Goal: Information Seeking & Learning: Compare options

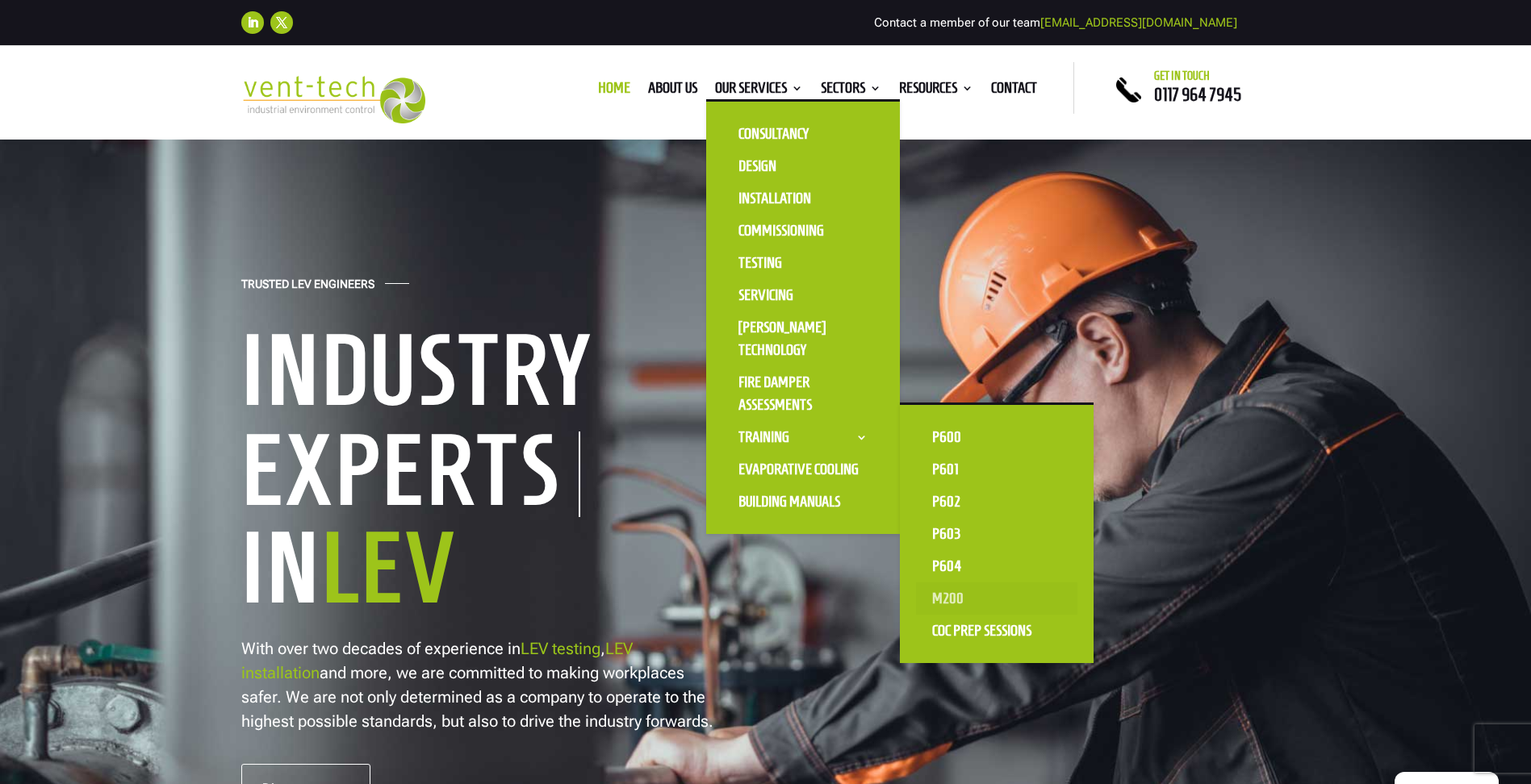
click at [953, 593] on link "M200" at bounding box center [996, 599] width 162 height 32
click at [944, 436] on link "P600" at bounding box center [996, 437] width 162 height 32
click at [955, 498] on link "P602" at bounding box center [996, 502] width 162 height 32
click at [951, 570] on link "P604" at bounding box center [996, 566] width 162 height 32
click at [953, 467] on link "P601" at bounding box center [996, 469] width 162 height 32
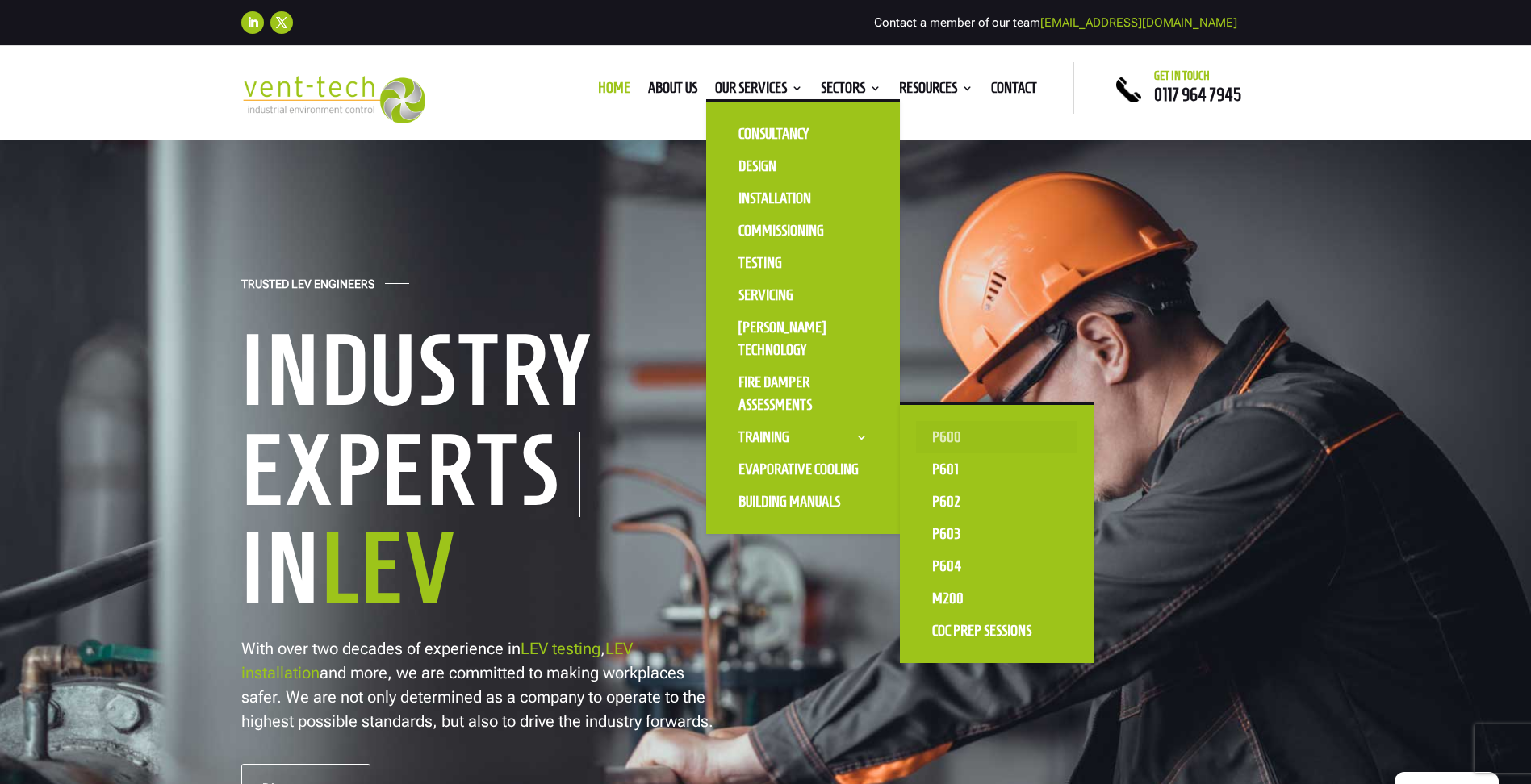
click at [932, 433] on link "P600" at bounding box center [996, 437] width 162 height 32
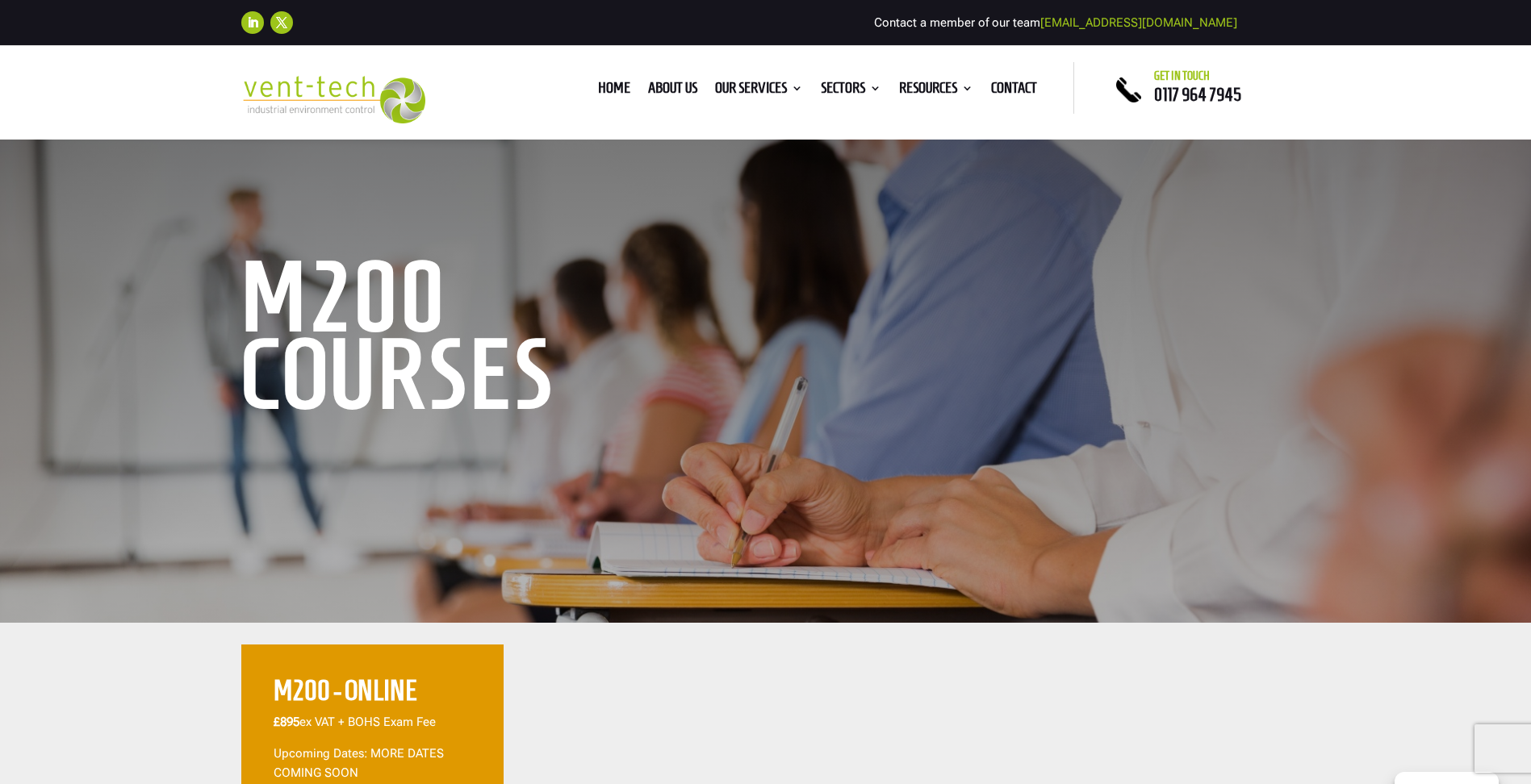
scroll to position [162, 0]
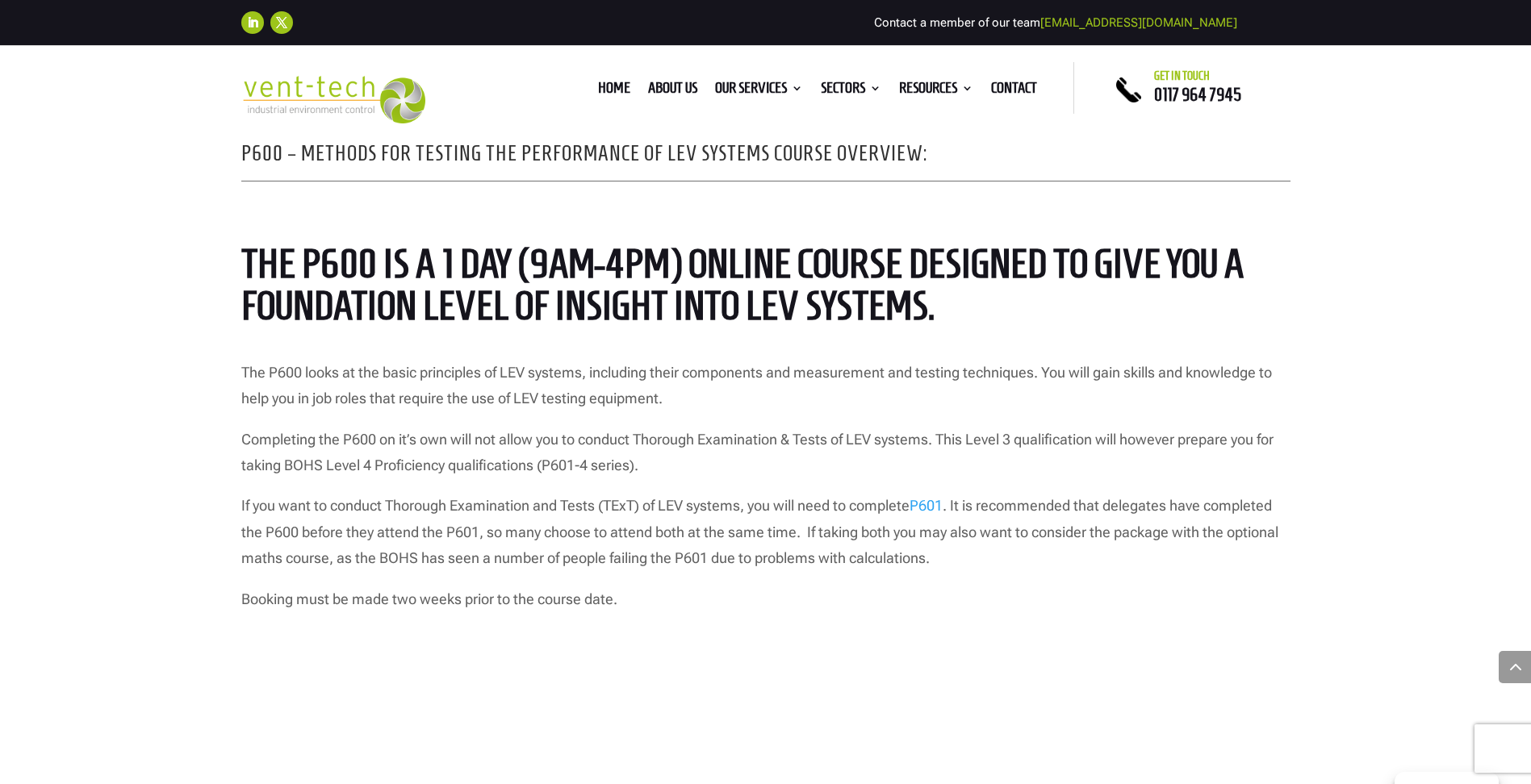
scroll to position [1372, 0]
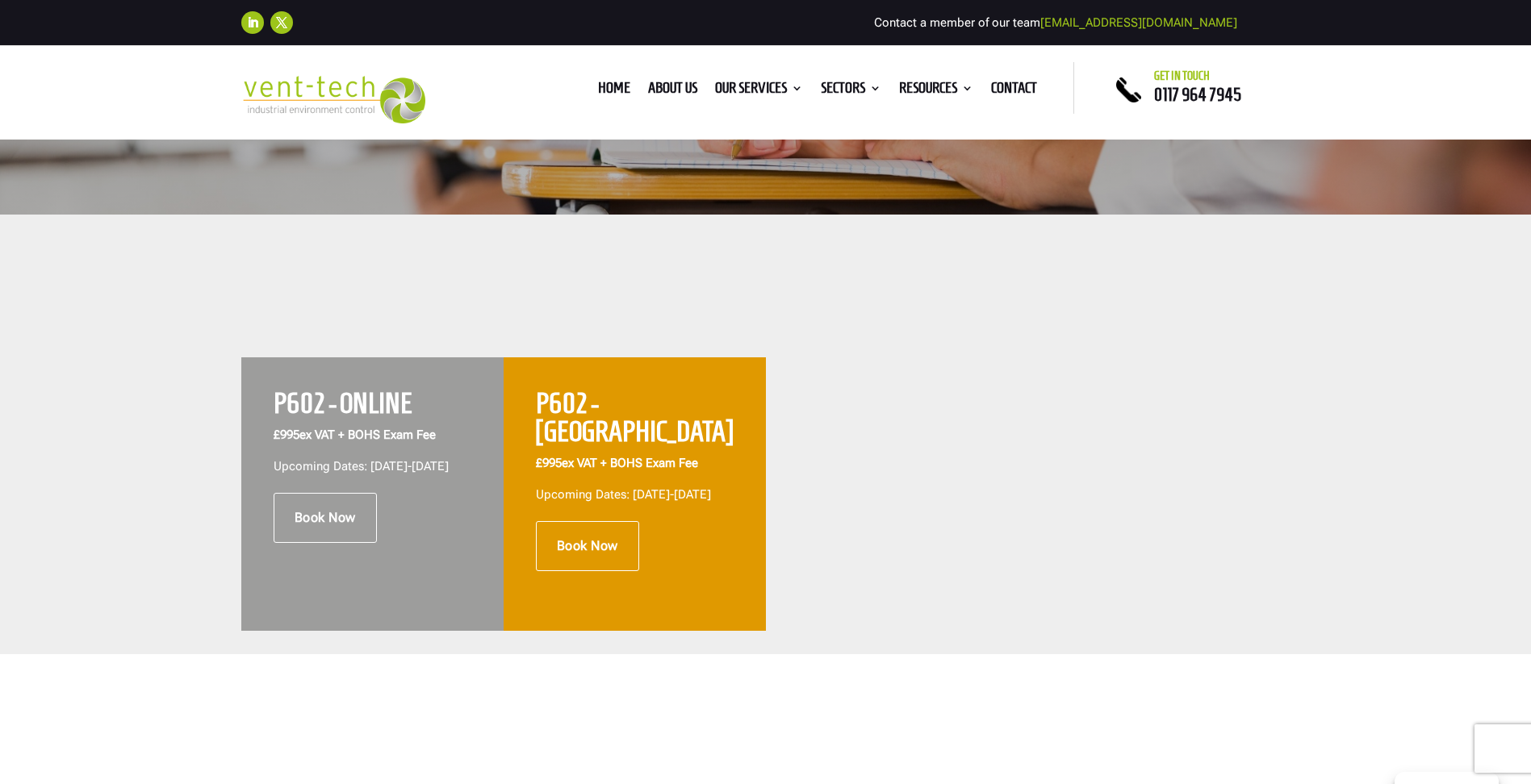
scroll to position [645, 0]
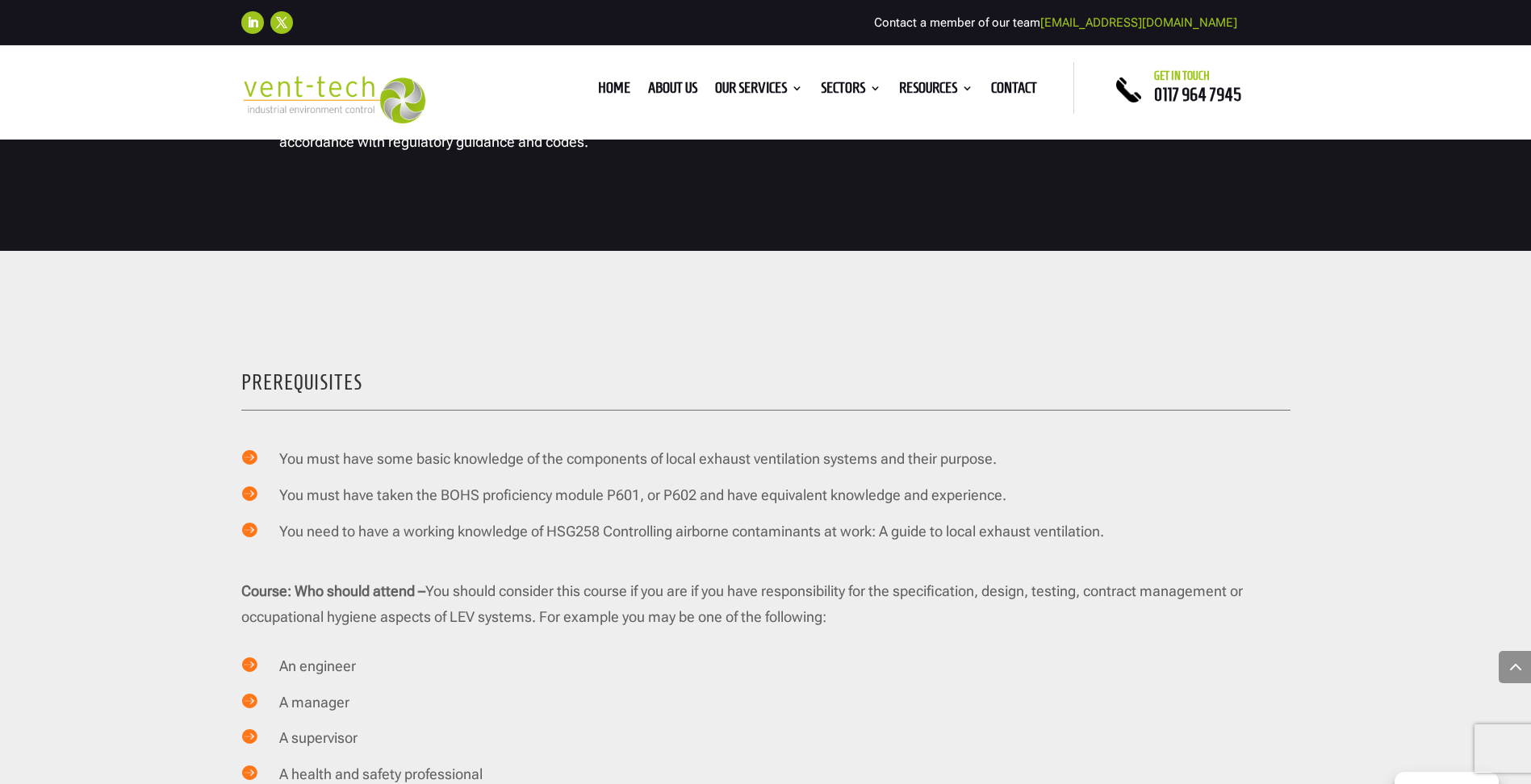
scroll to position [2339, 0]
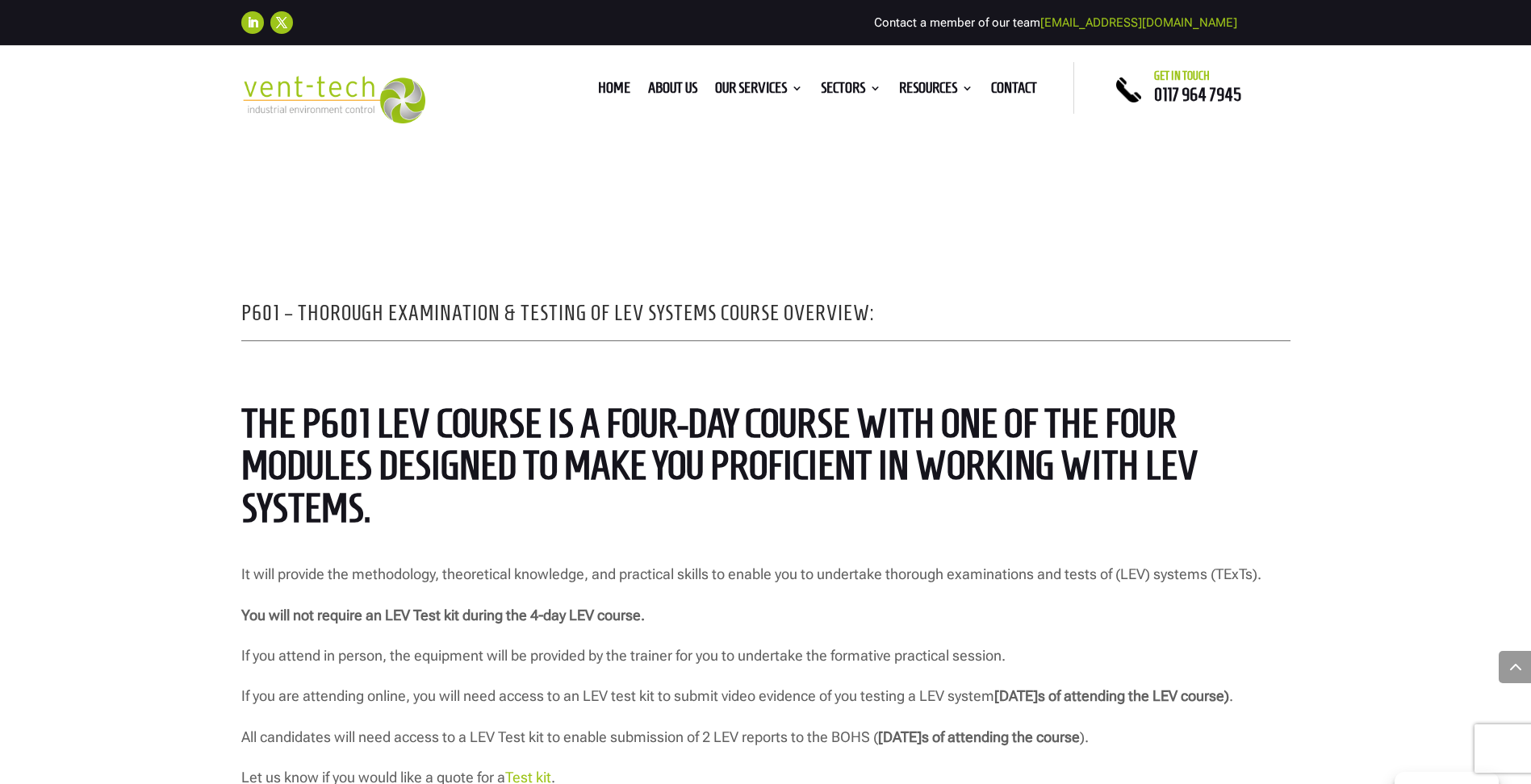
scroll to position [1048, 0]
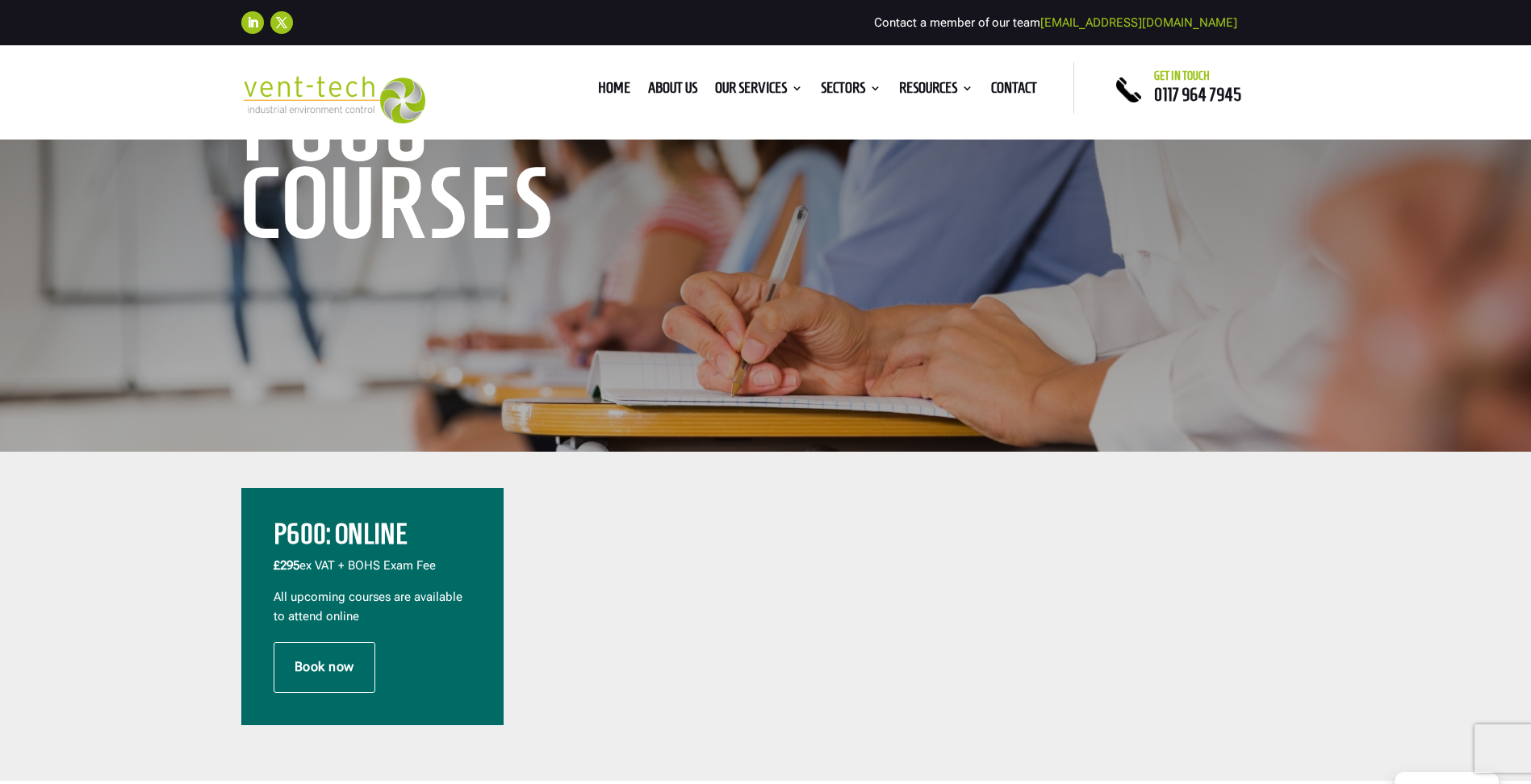
scroll to position [242, 0]
